Goal: Task Accomplishment & Management: Manage account settings

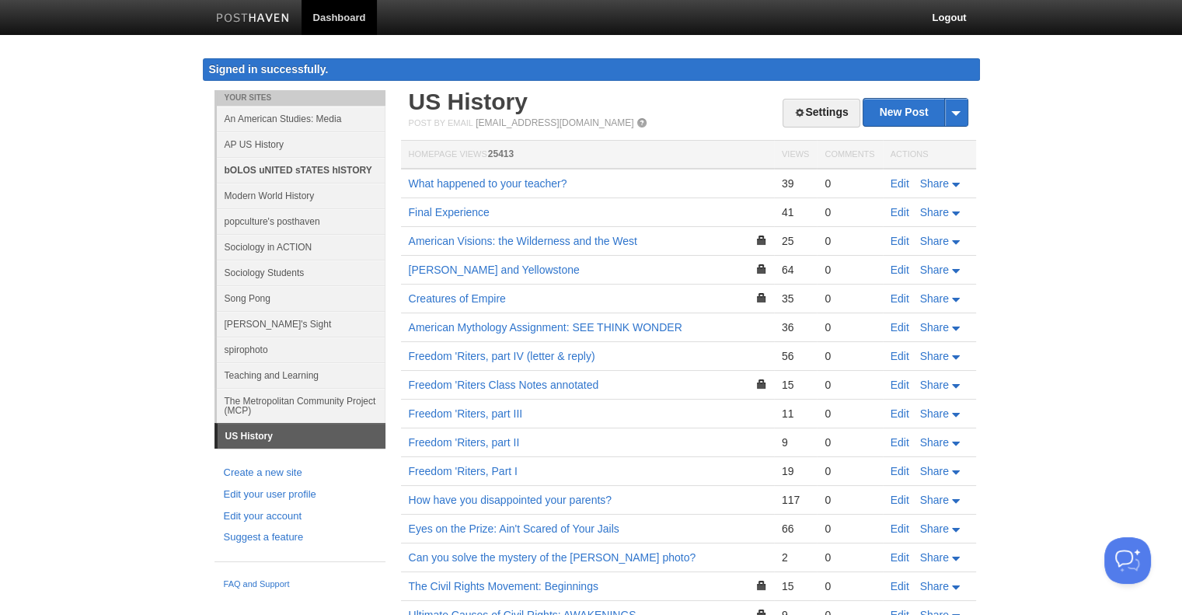
click at [277, 174] on link "bOLOS uNITED sTATES hISTORY" at bounding box center [301, 170] width 169 height 26
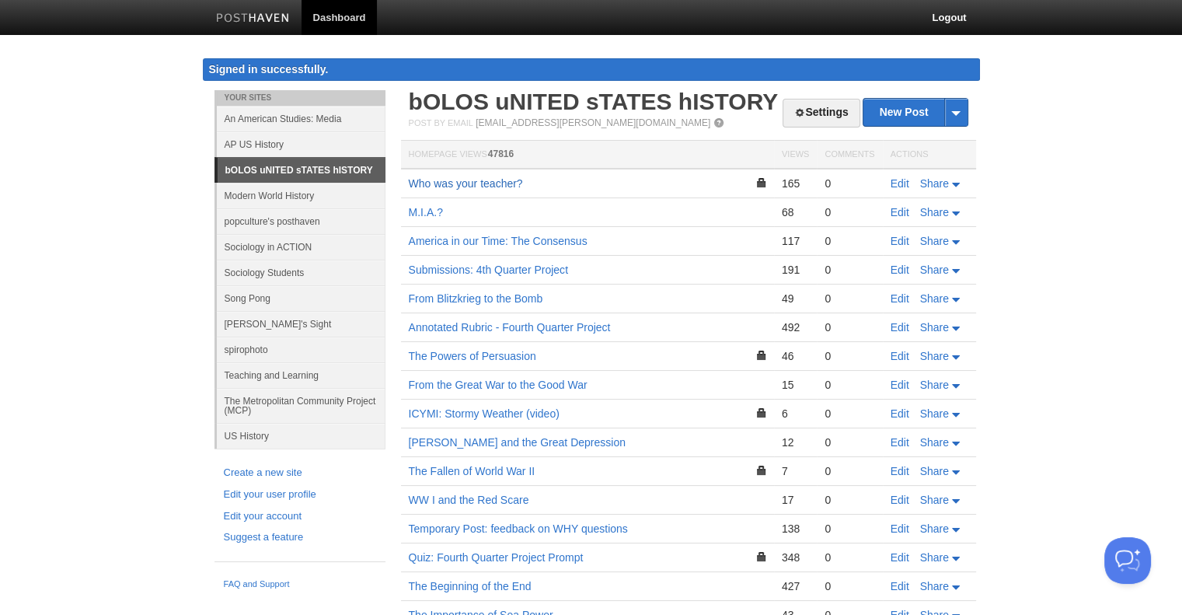
click at [487, 190] on link "Who was your teacher?" at bounding box center [466, 183] width 114 height 12
click at [271, 245] on link "Sociology in ACTION" at bounding box center [301, 247] width 169 height 26
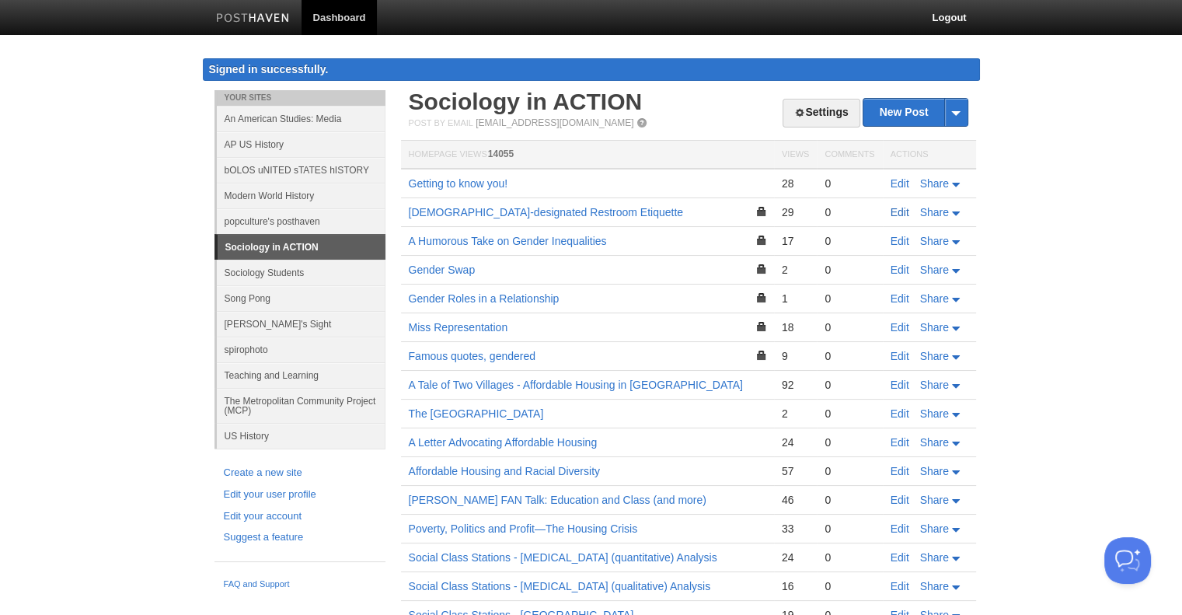
click at [895, 211] on link "Edit" at bounding box center [900, 212] width 19 height 12
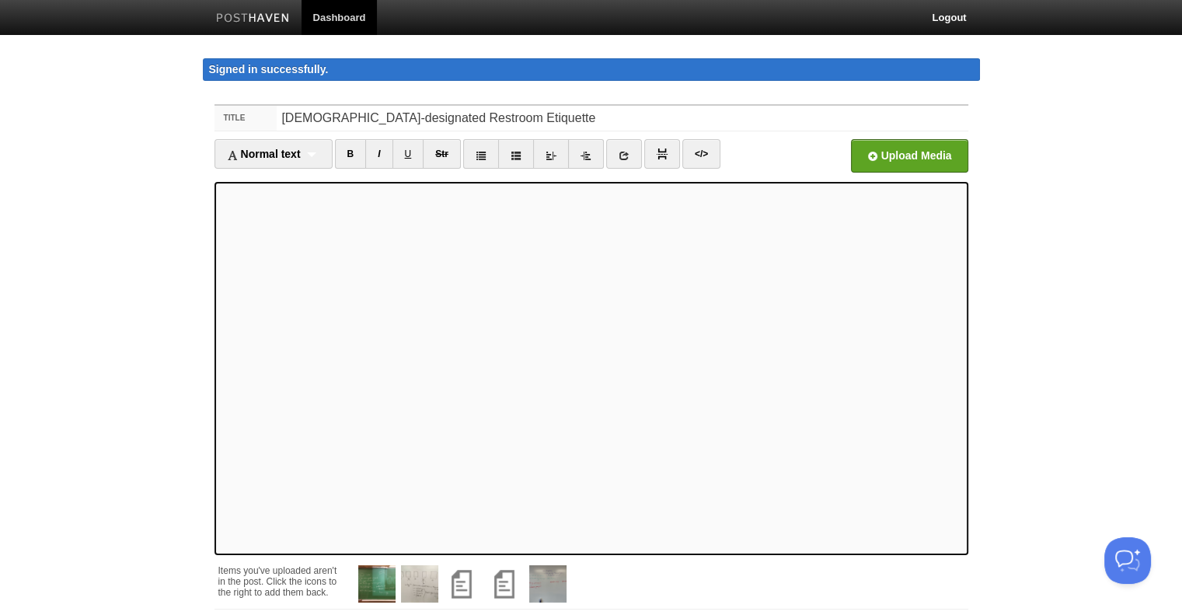
scroll to position [127, 0]
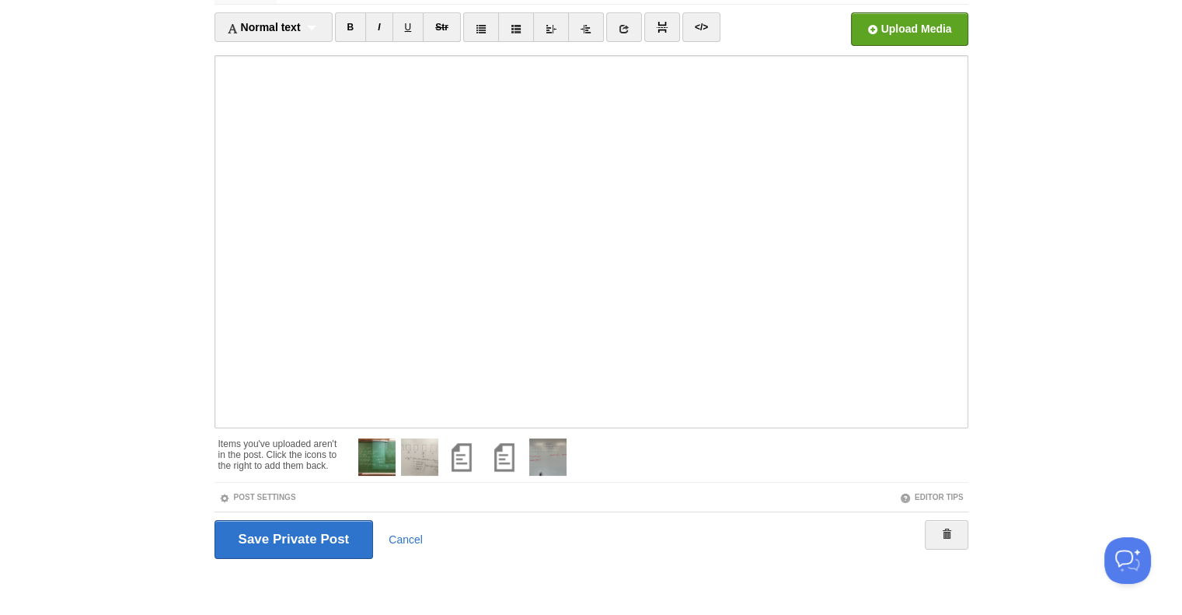
click at [240, 494] on link "Post Settings" at bounding box center [257, 497] width 77 height 9
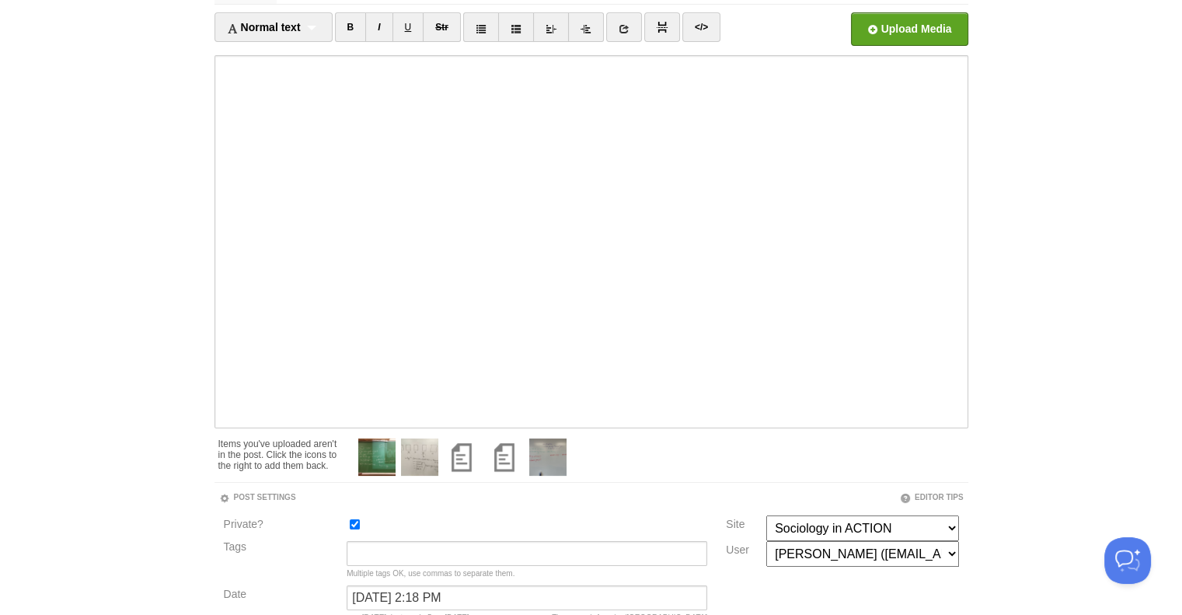
scroll to position [256, 0]
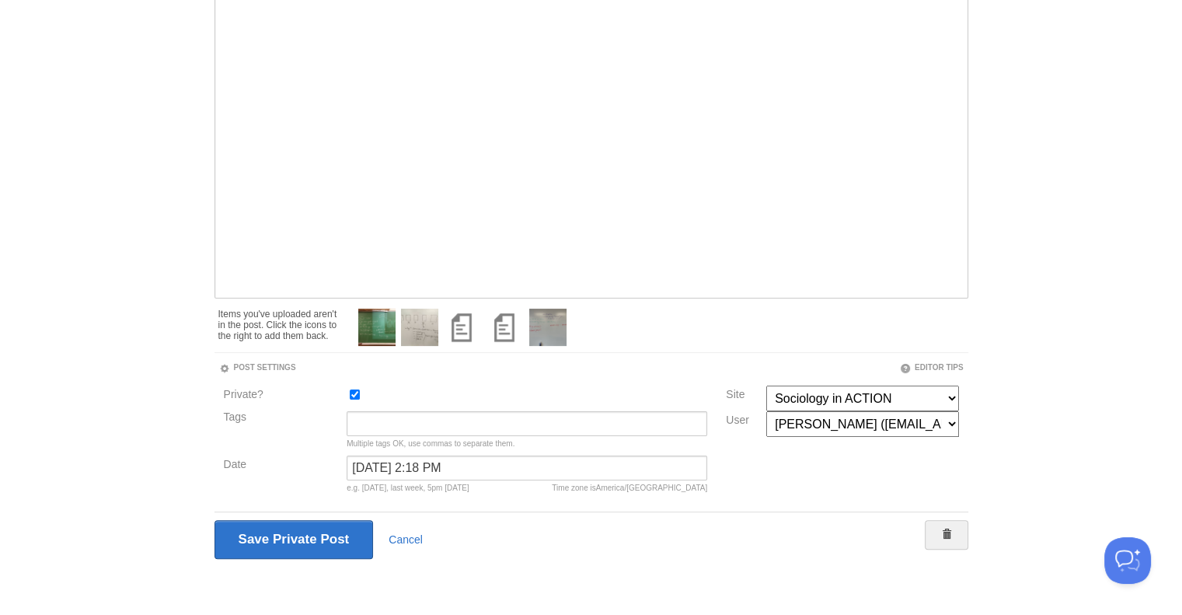
click at [348, 391] on div at bounding box center [527, 398] width 370 height 26
click at [354, 393] on input "Private?" at bounding box center [355, 394] width 10 height 10
checkbox input "false"
click at [374, 466] on input "August 18, 2025 at 2:18 PM" at bounding box center [527, 467] width 361 height 25
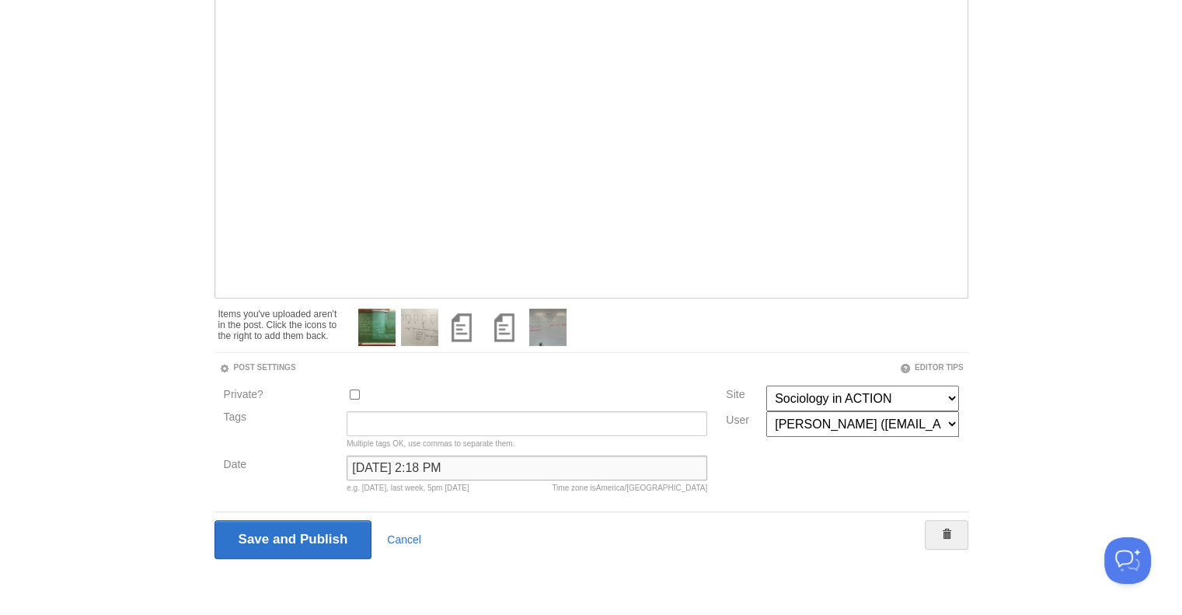
click at [374, 466] on input "August 18, 2025 at 2:18 PM" at bounding box center [527, 467] width 361 height 25
type input "now"
click at [270, 490] on div "Date now Time zone is America/Chicago August 20, 2025 at 2:16pm" at bounding box center [466, 477] width 494 height 44
click at [297, 543] on input "Save and Publish" at bounding box center [294, 539] width 158 height 39
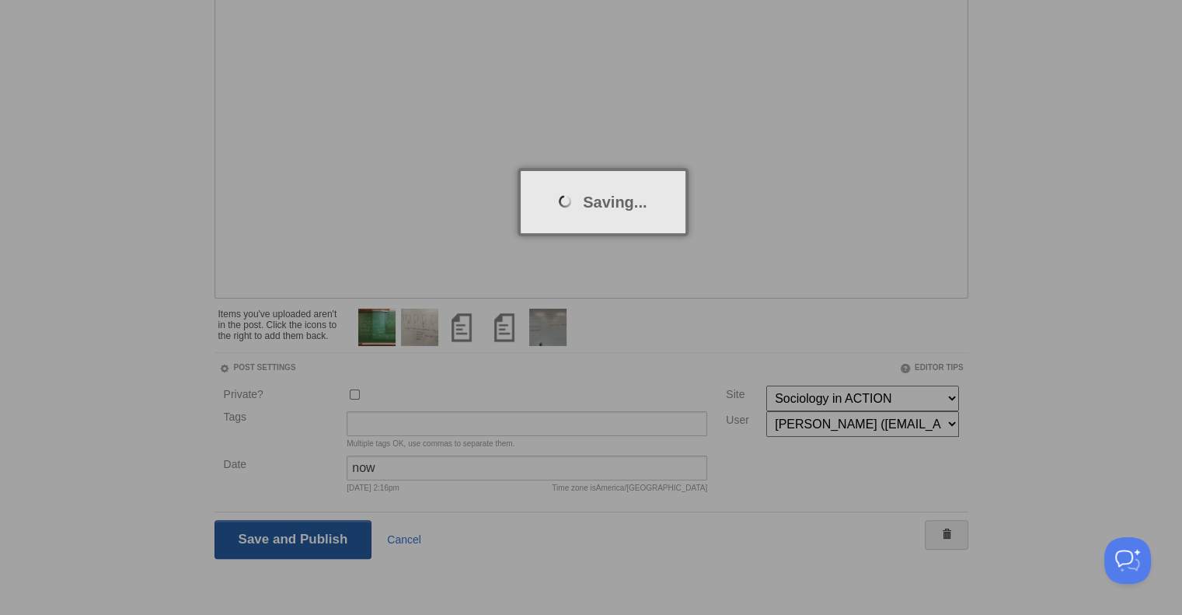
scroll to position [89, 0]
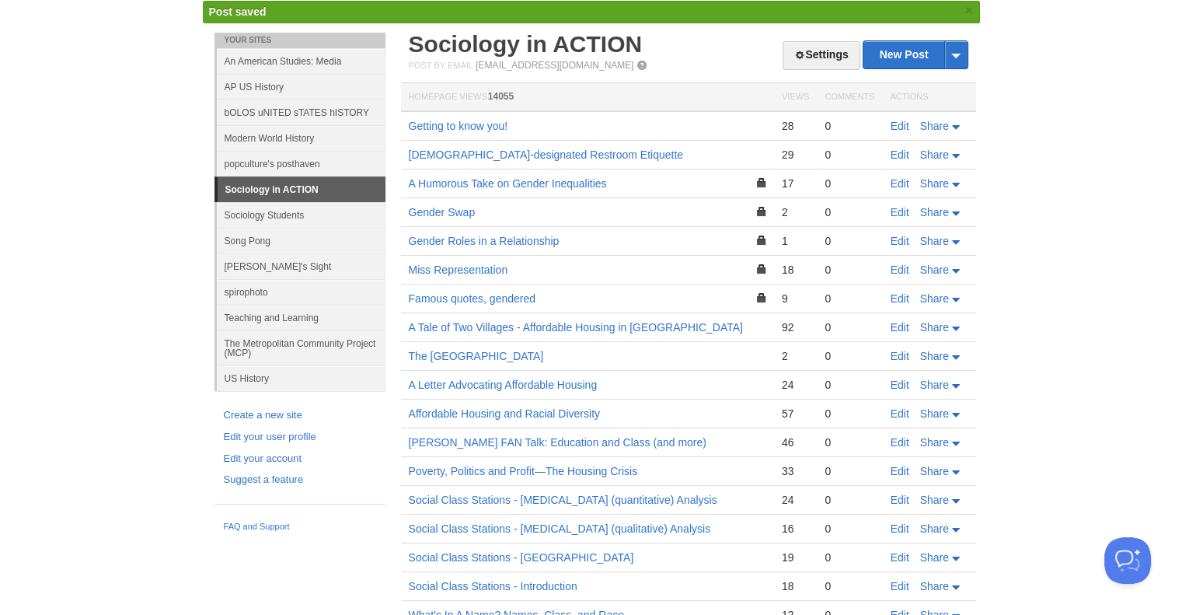
click at [502, 39] on link "Sociology in ACTION" at bounding box center [526, 44] width 234 height 26
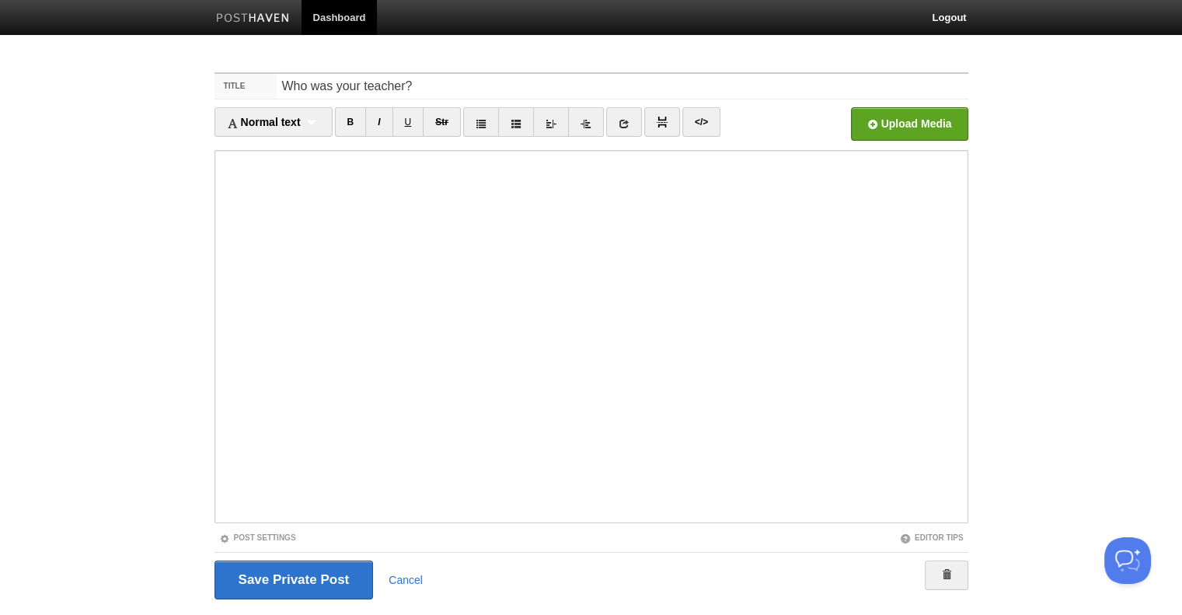
click at [269, 533] on link "Post Settings" at bounding box center [257, 537] width 77 height 9
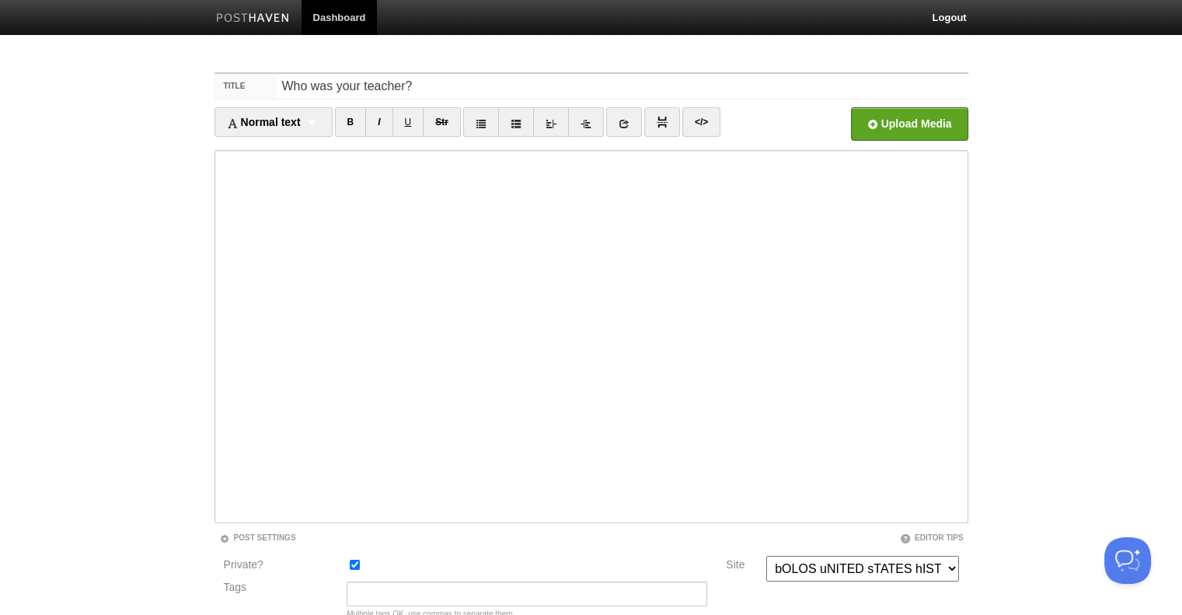
scroll to position [155, 0]
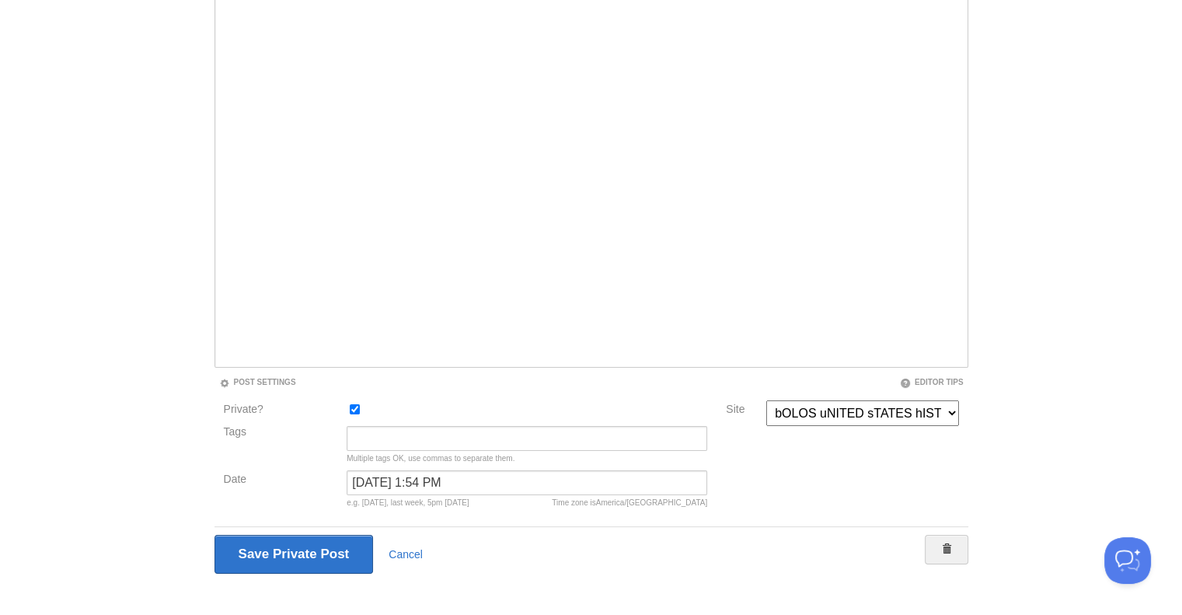
click at [354, 406] on input "Private?" at bounding box center [355, 409] width 10 height 10
checkbox input "false"
click at [368, 482] on input "[DATE] 1:54 PM" at bounding box center [527, 482] width 361 height 25
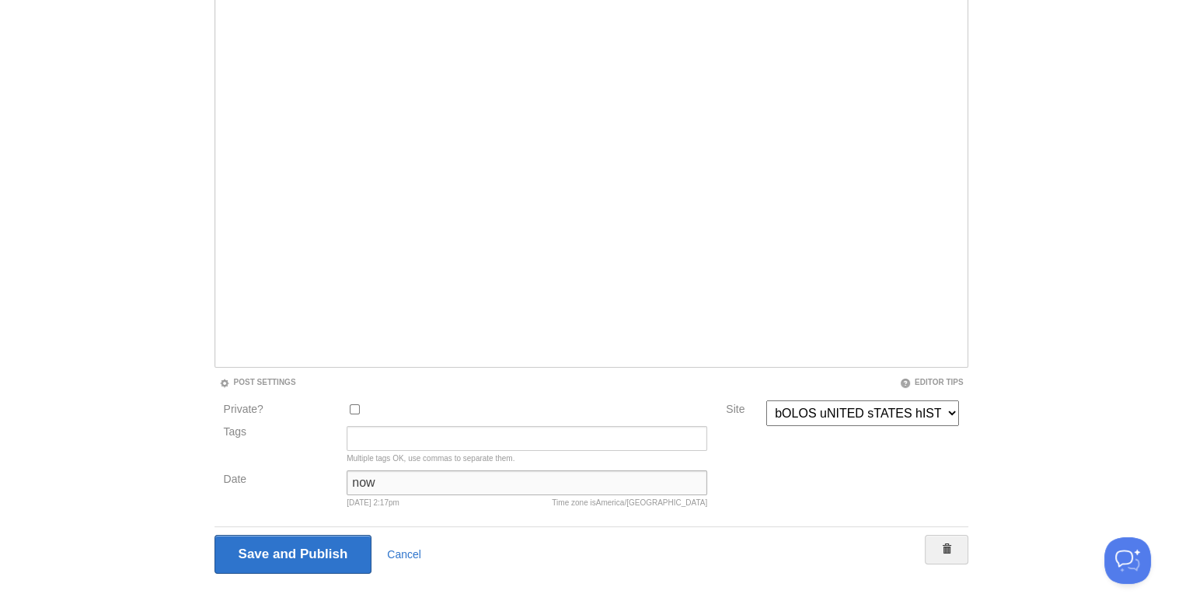
type input "now"
click at [279, 503] on div "Date now Time zone is [GEOGRAPHIC_DATA]/[GEOGRAPHIC_DATA] [DATE] 2:17pm" at bounding box center [466, 492] width 494 height 44
click at [289, 557] on input "Save and Publish" at bounding box center [294, 554] width 158 height 39
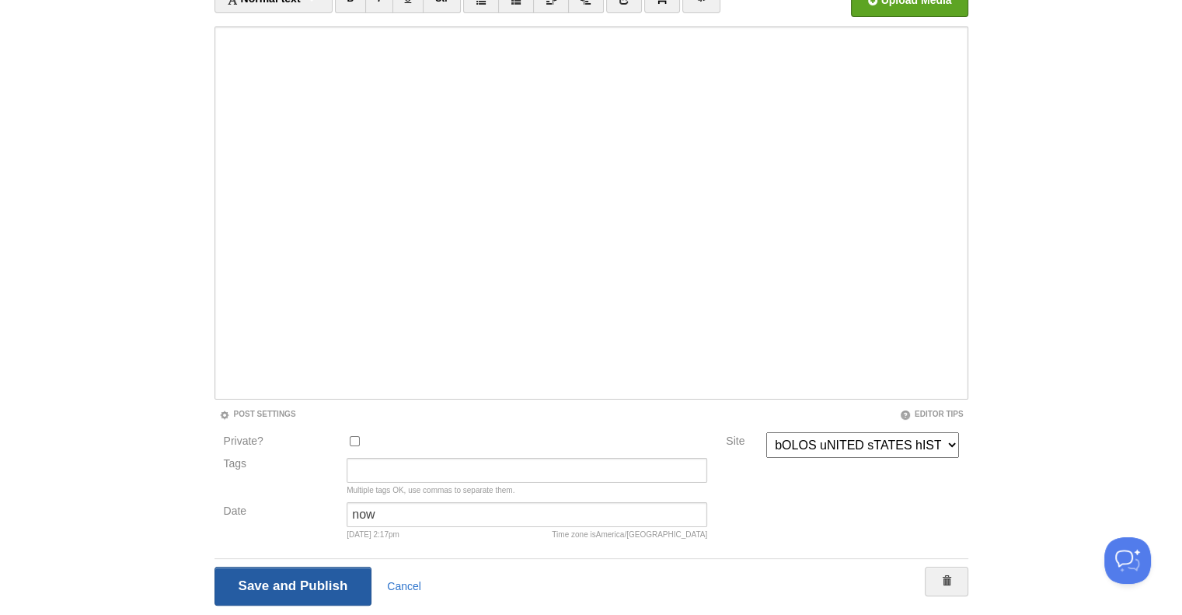
scroll to position [58, 0]
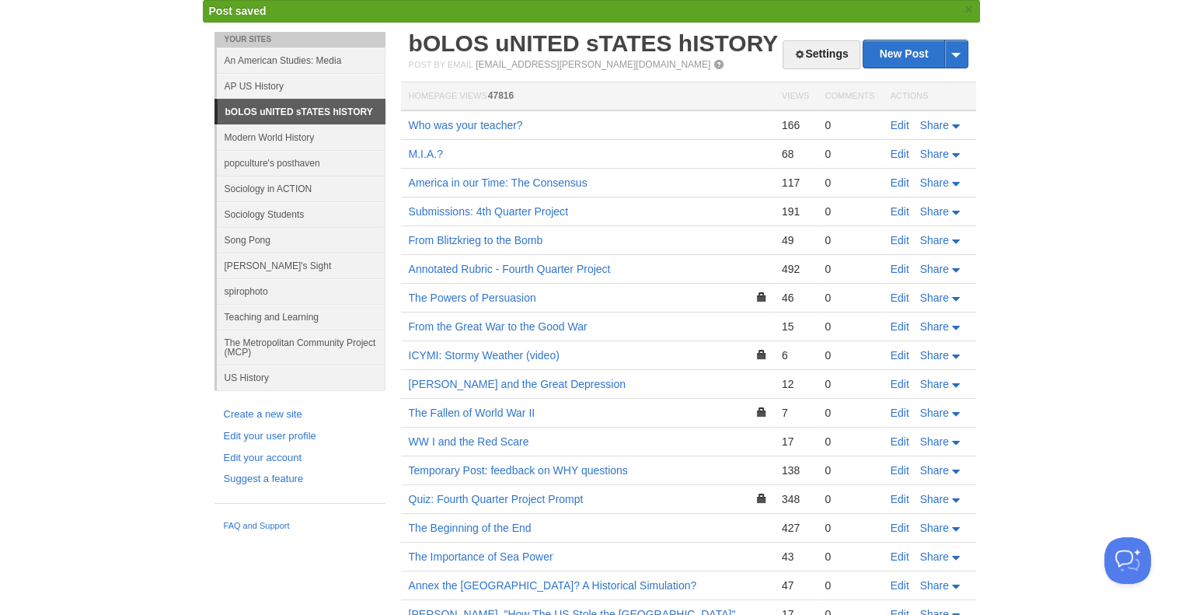
click at [546, 40] on link "bOLOS uNITED sTATES hISTORY" at bounding box center [594, 43] width 370 height 26
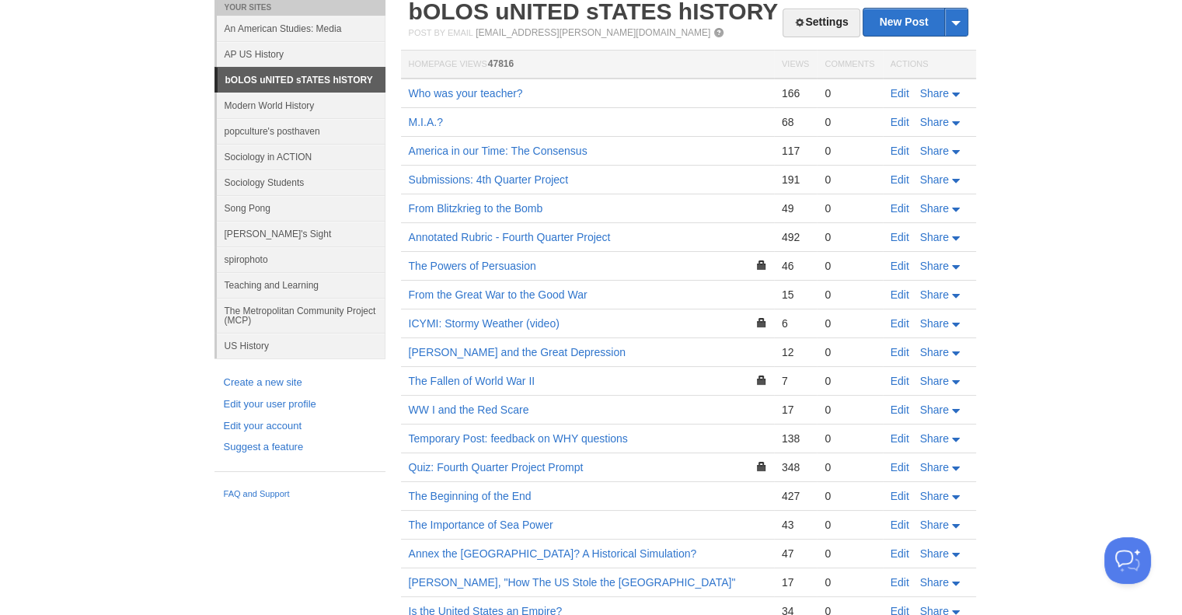
scroll to position [0, 0]
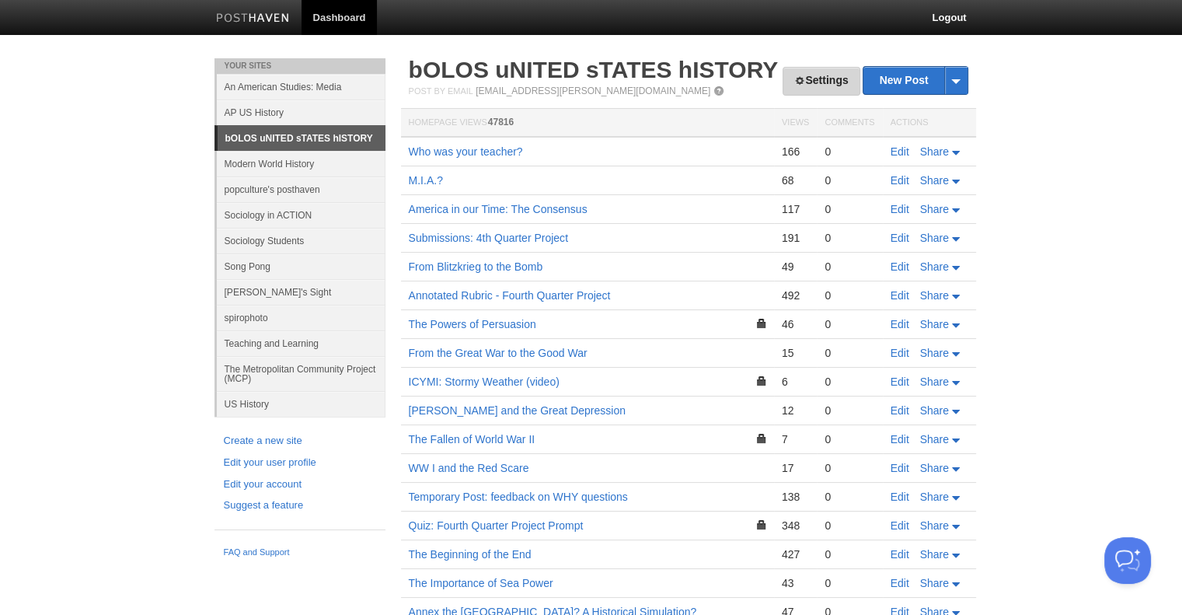
click at [787, 82] on link "Settings" at bounding box center [821, 81] width 77 height 29
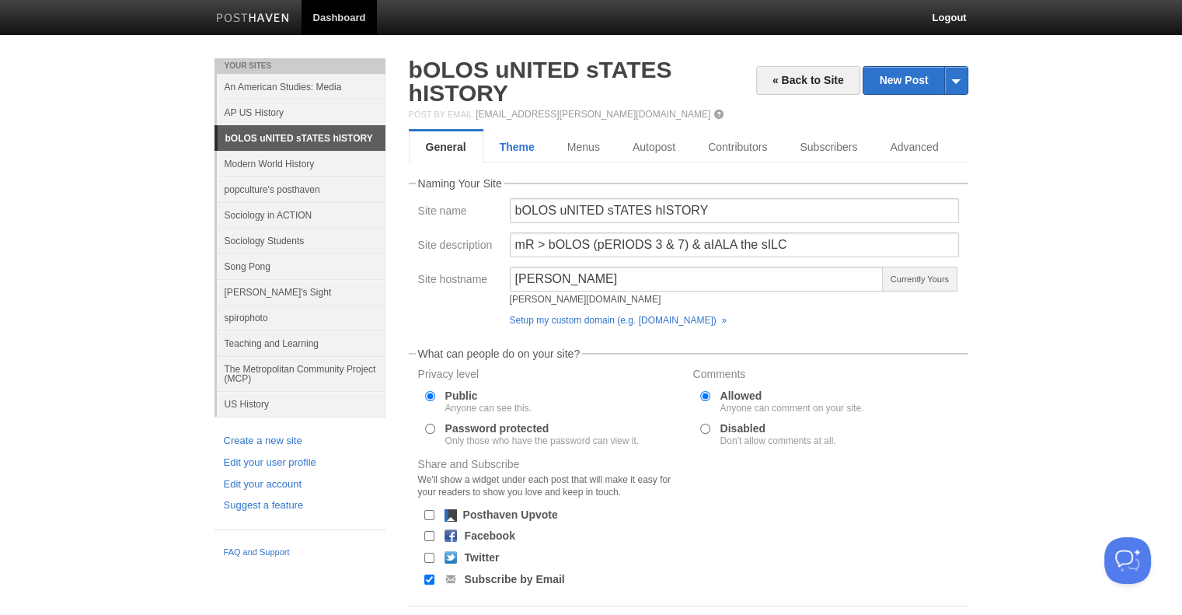
click at [538, 143] on link "Theme" at bounding box center [517, 146] width 68 height 31
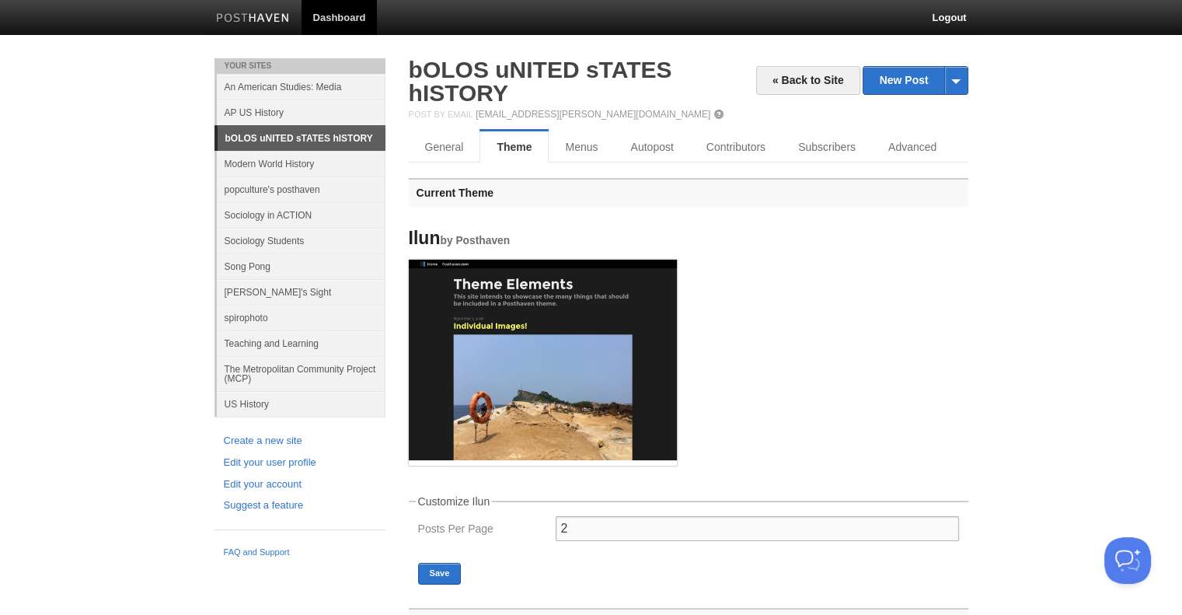
type input "2"
click at [947, 525] on input "2" at bounding box center [757, 528] width 403 height 25
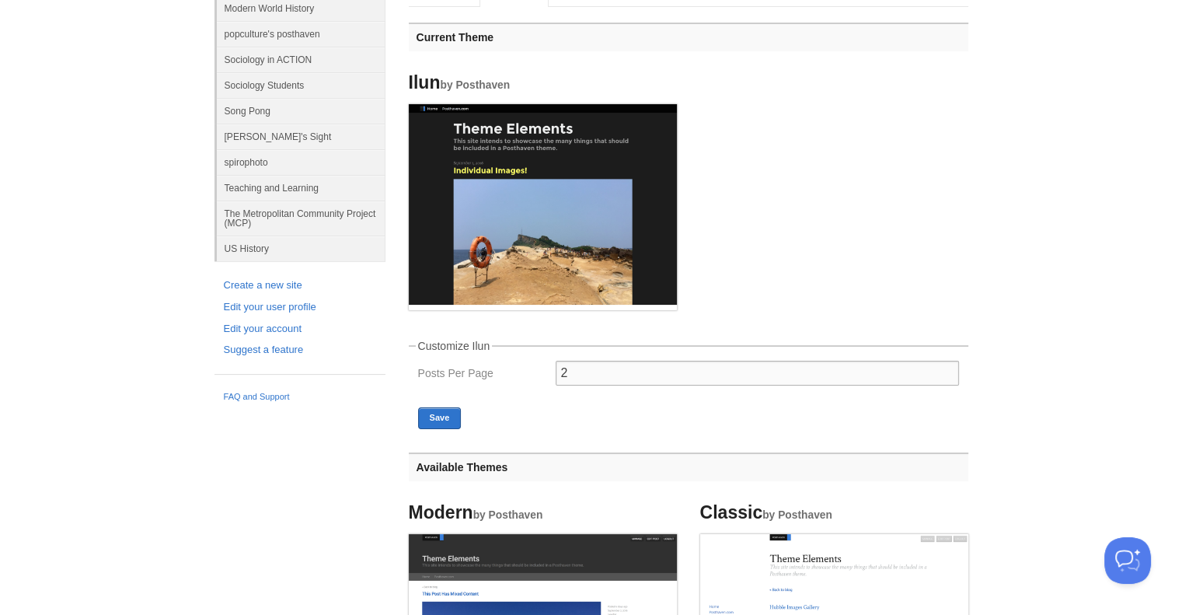
scroll to position [233, 0]
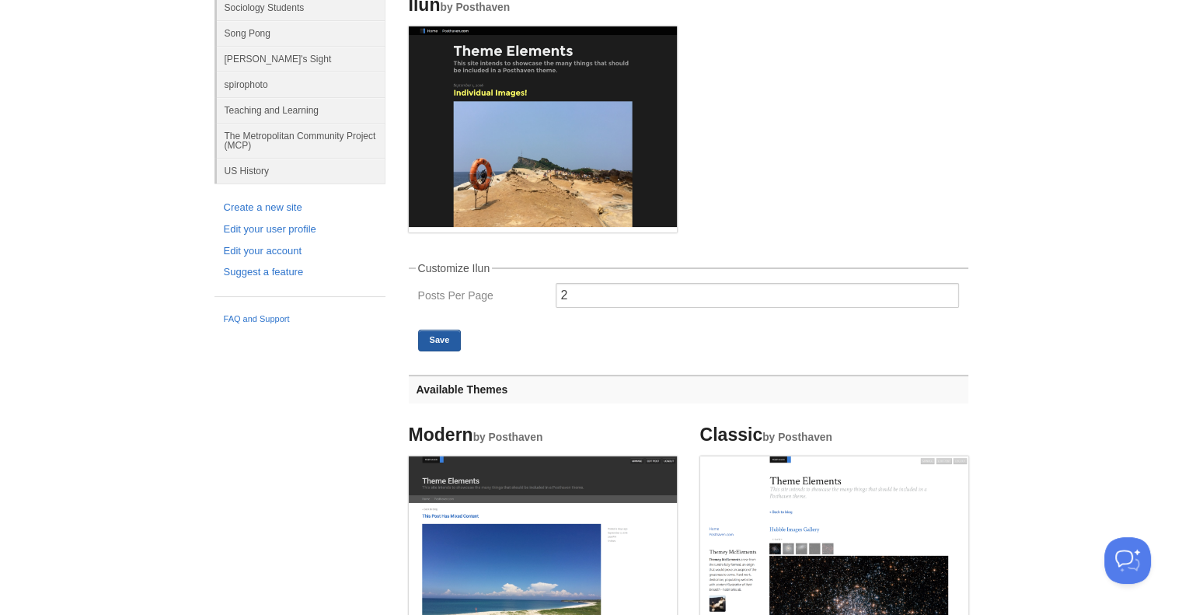
click at [429, 344] on button "Save" at bounding box center [440, 341] width 44 height 22
click at [429, 341] on button "Save" at bounding box center [440, 341] width 44 height 22
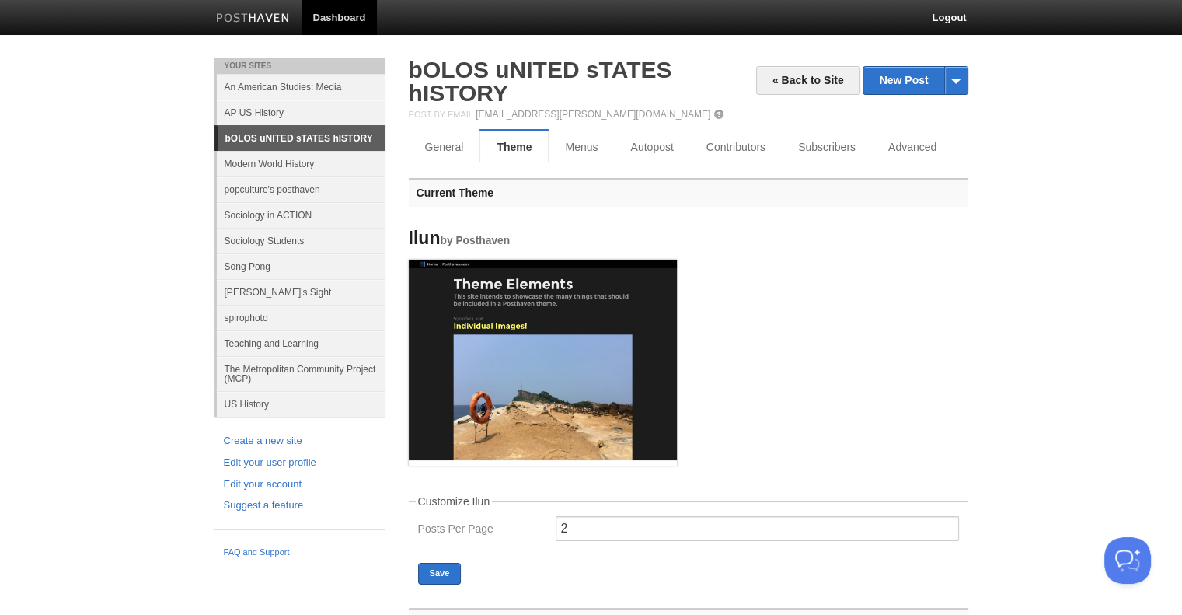
click at [519, 71] on link "bOLOS uNITED sTATES hISTORY" at bounding box center [540, 81] width 263 height 49
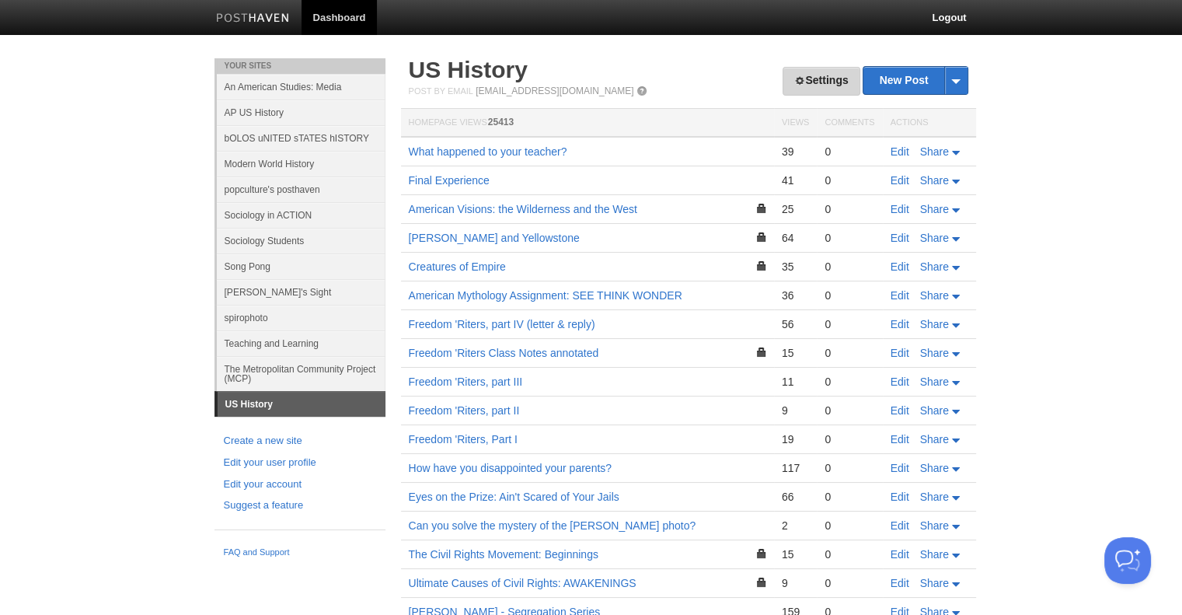
click at [813, 84] on link "Settings" at bounding box center [821, 81] width 77 height 29
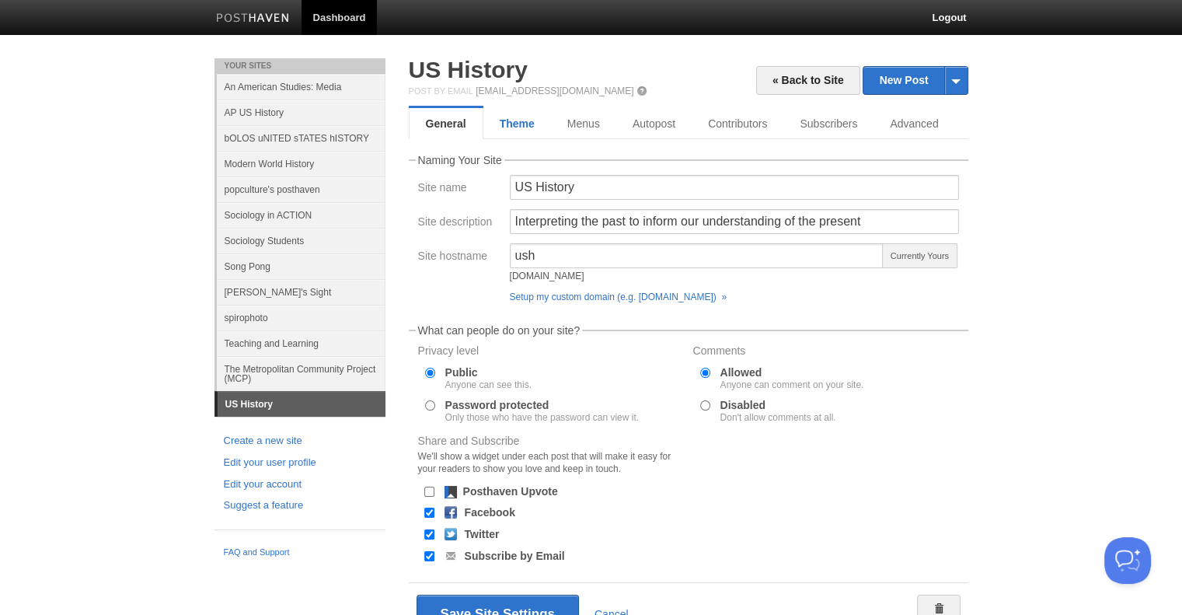
click at [536, 124] on link "Theme" at bounding box center [517, 123] width 68 height 31
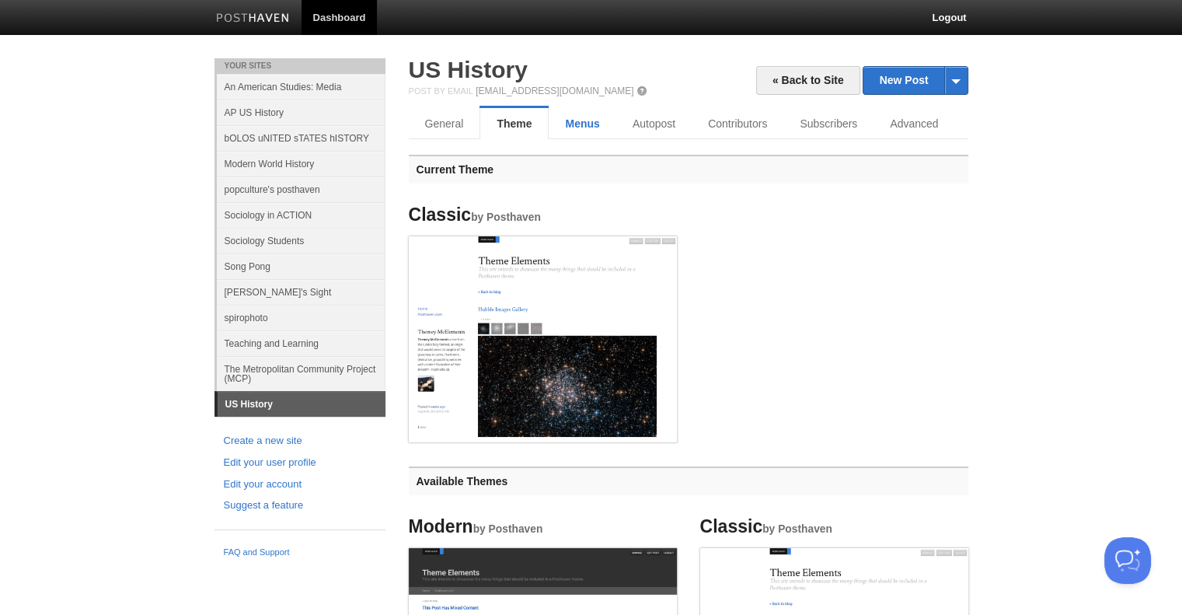
click at [594, 125] on link "Menus" at bounding box center [582, 123] width 67 height 31
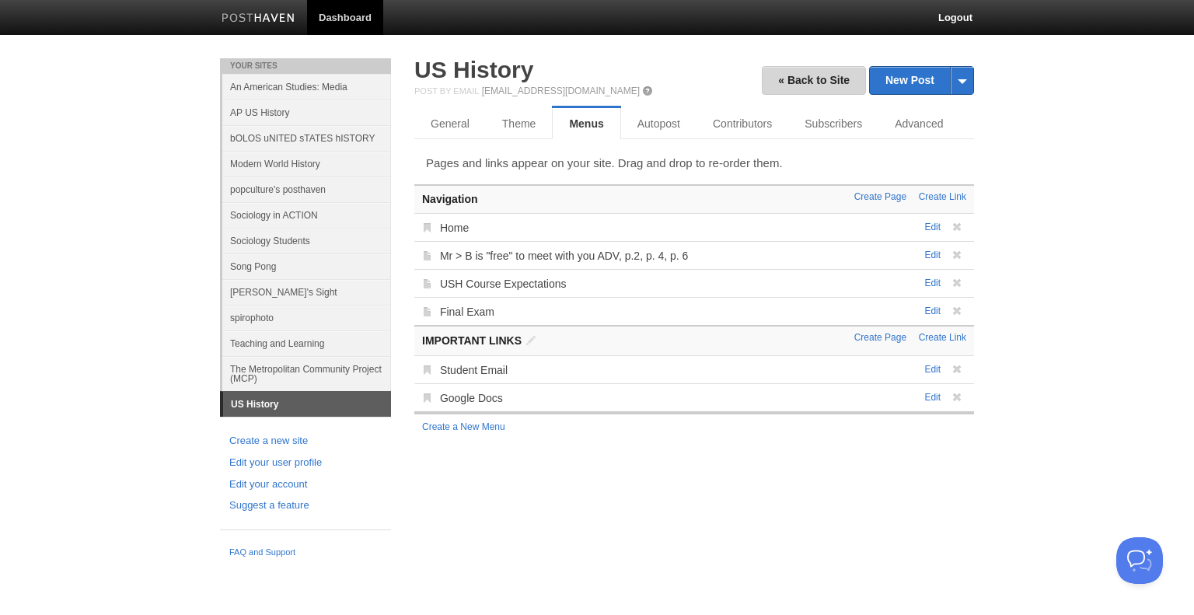
click at [790, 77] on link "« Back to Site" at bounding box center [814, 80] width 104 height 29
